Goal: Find specific page/section: Find specific page/section

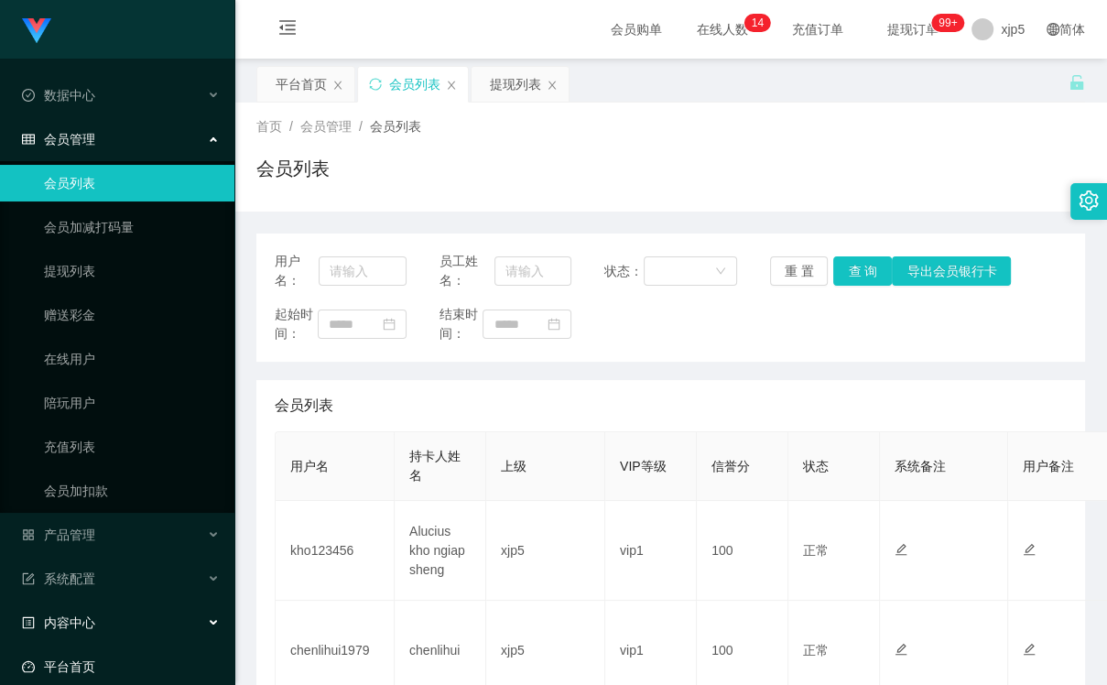
scroll to position [106, 0]
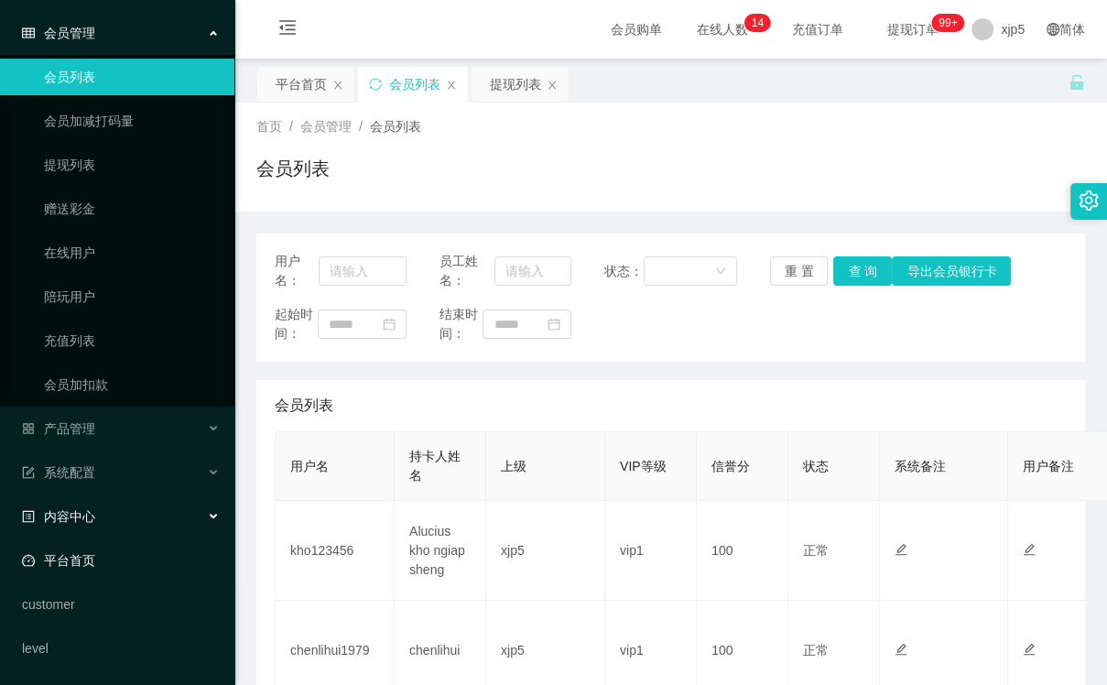
click at [109, 559] on link "平台首页" at bounding box center [121, 560] width 198 height 37
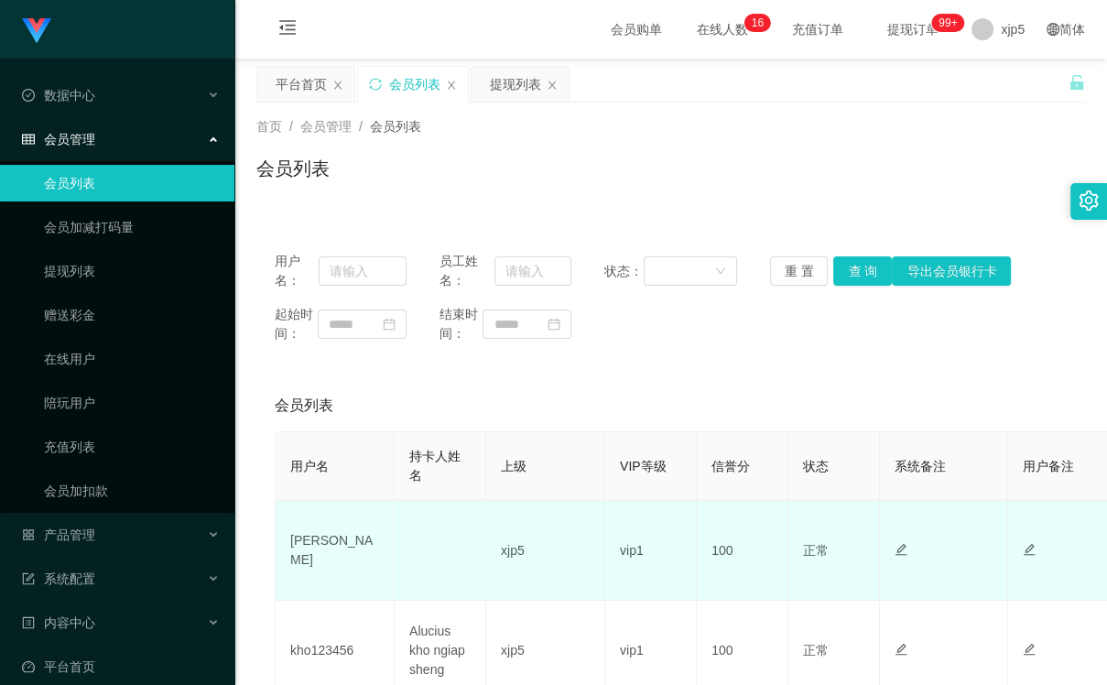
click at [297, 553] on td "Jen" at bounding box center [335, 551] width 119 height 100
copy td "Jen"
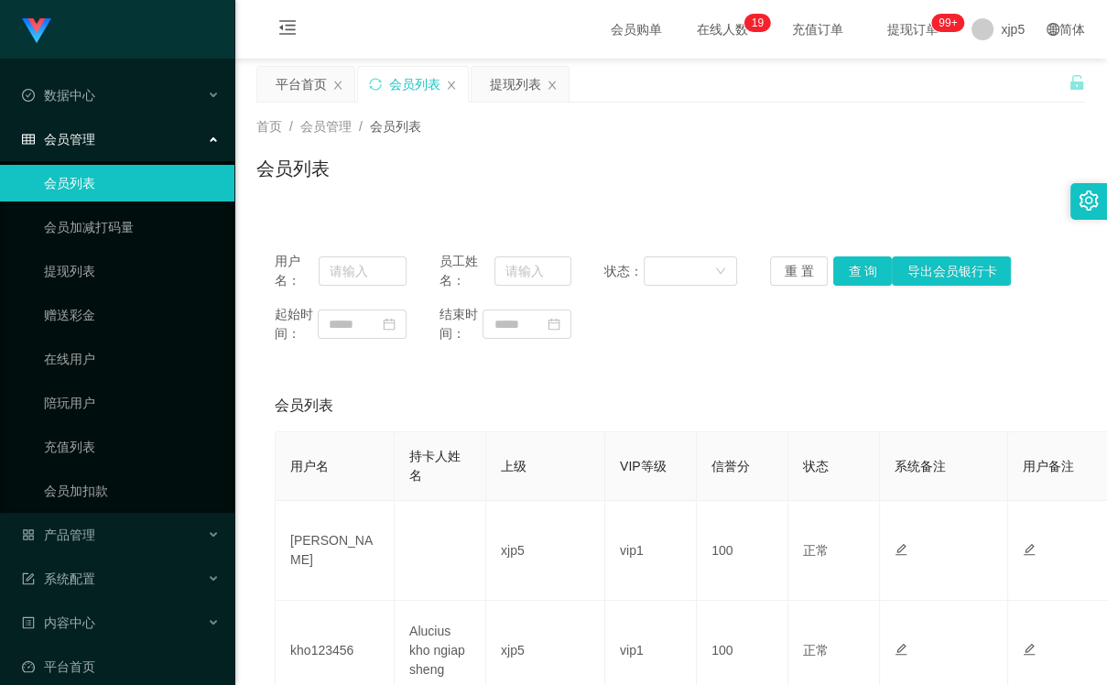
drag, startPoint x: 707, startPoint y: 128, endPoint x: 523, endPoint y: 42, distance: 203.2
click at [706, 128] on div "首页 / 会员管理 / 会员列表 /" at bounding box center [670, 126] width 829 height 19
